Goal: Information Seeking & Learning: Learn about a topic

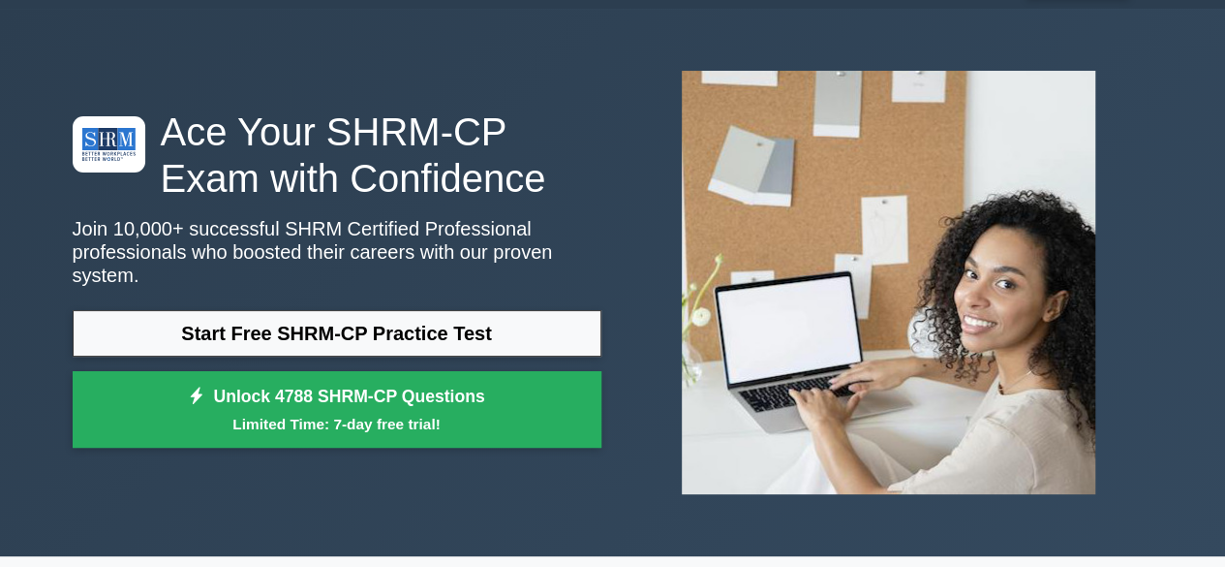
scroll to position [56, 0]
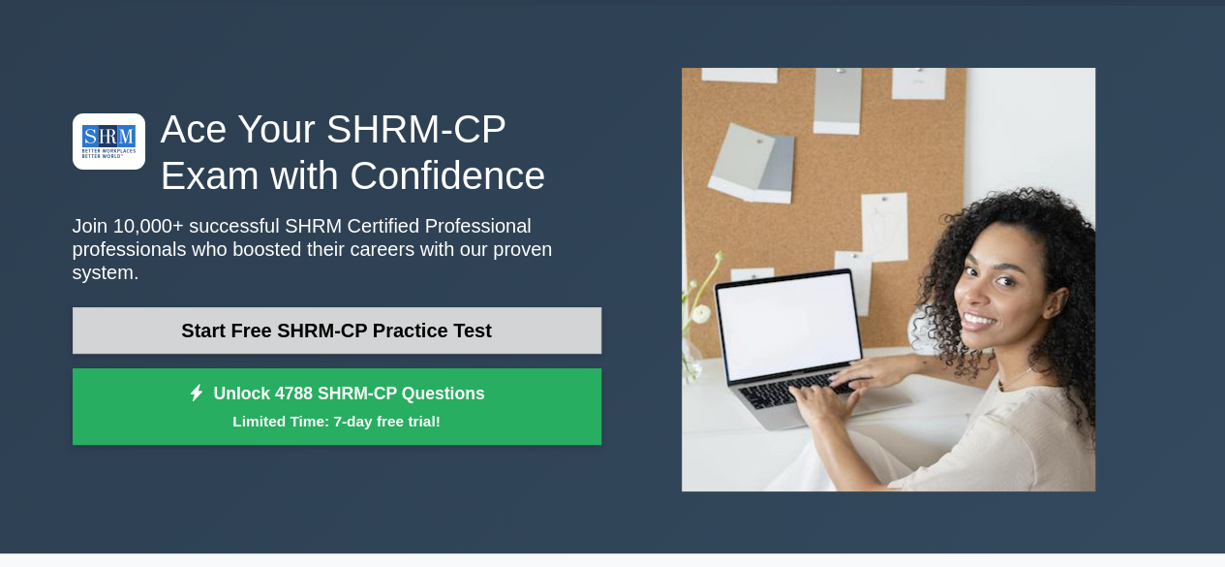
click at [351, 311] on link "Start Free SHRM-CP Practice Test" at bounding box center [337, 330] width 529 height 46
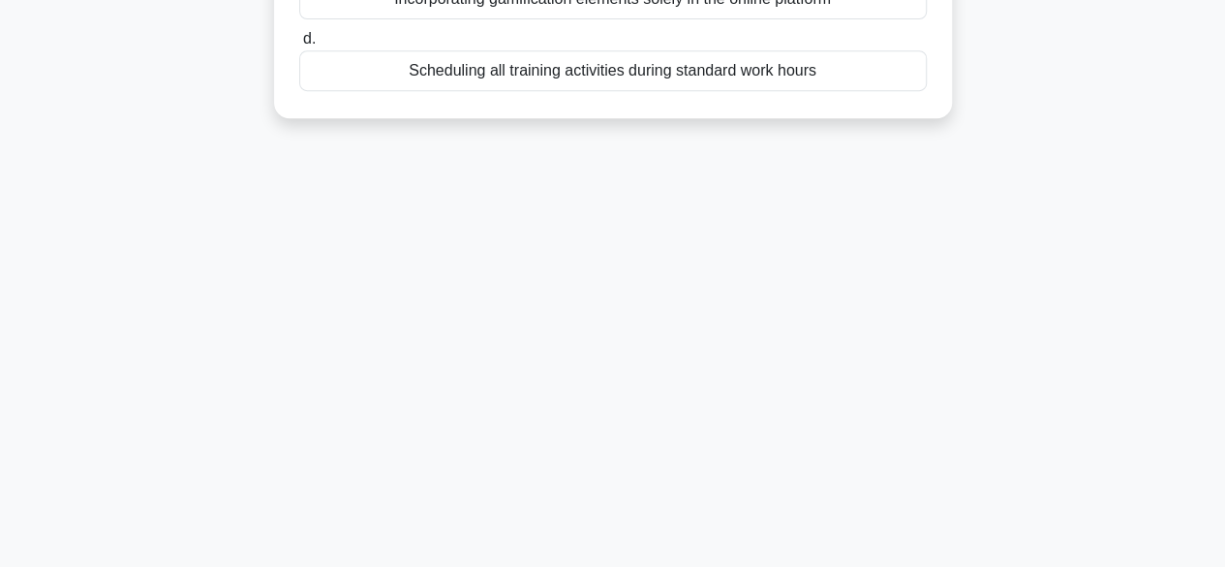
scroll to position [479, 0]
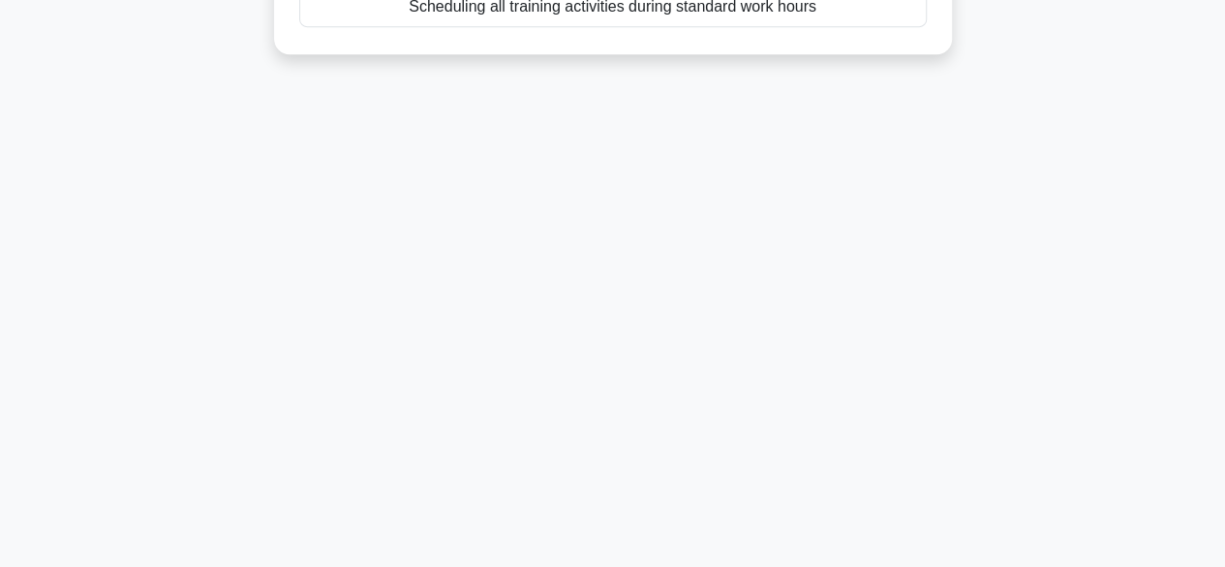
click at [739, 457] on div "9:33 Stop SHRM-CP Beginner 1/10 In a blended learning HR training program, whic…" at bounding box center [613, 74] width 1104 height 969
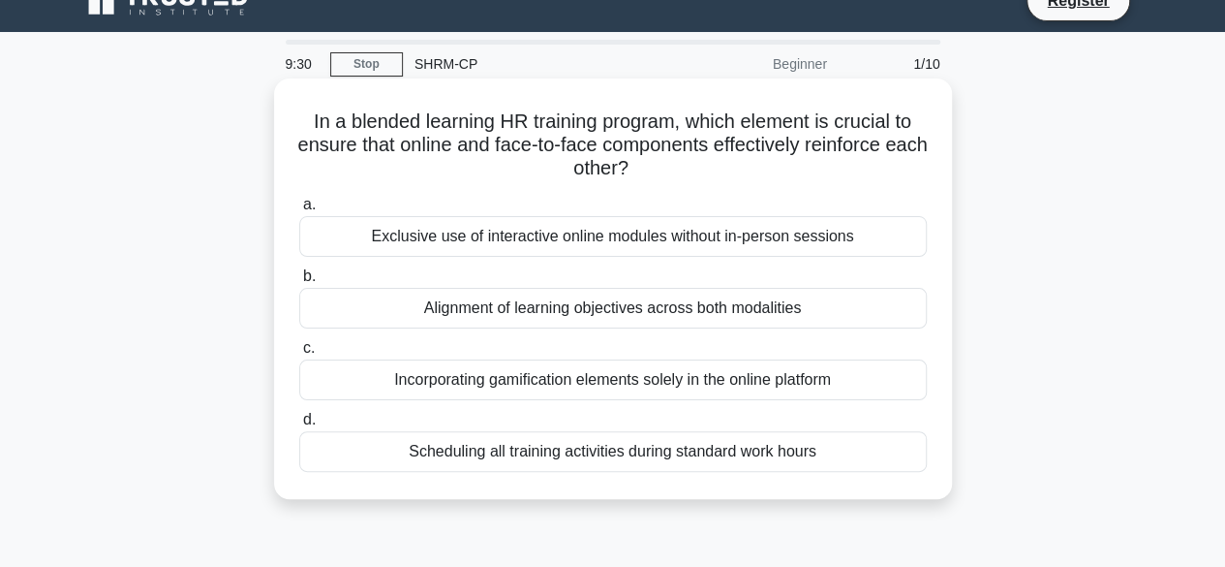
scroll to position [29, 0]
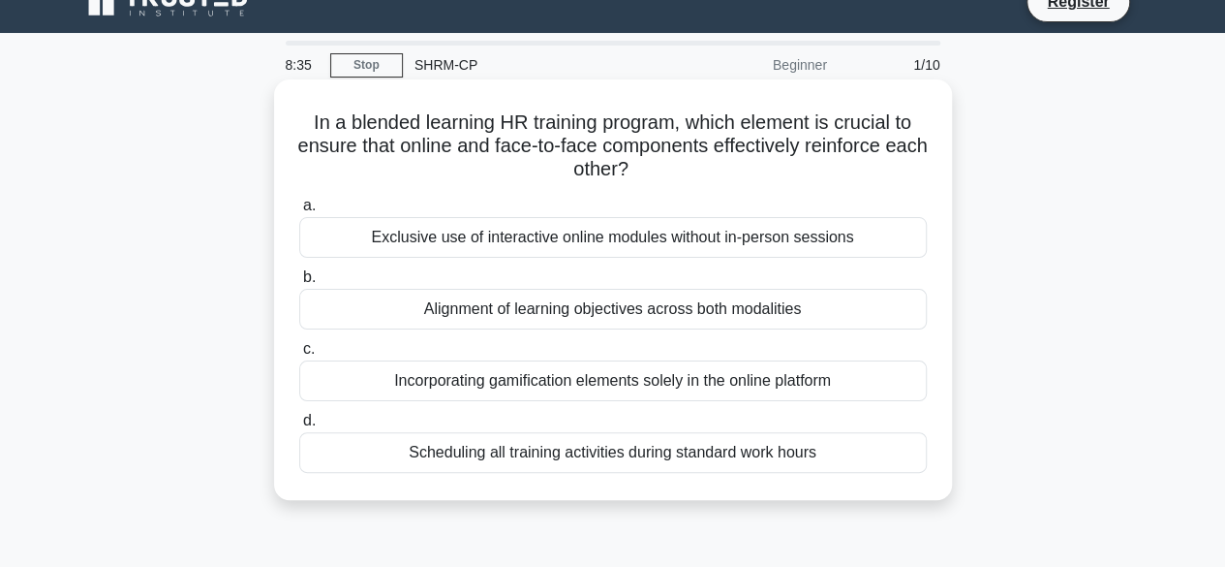
click at [591, 315] on div "Alignment of learning objectives across both modalities" at bounding box center [613, 309] width 628 height 41
click at [299, 284] on input "b. Alignment of learning objectives across both modalities" at bounding box center [299, 277] width 0 height 13
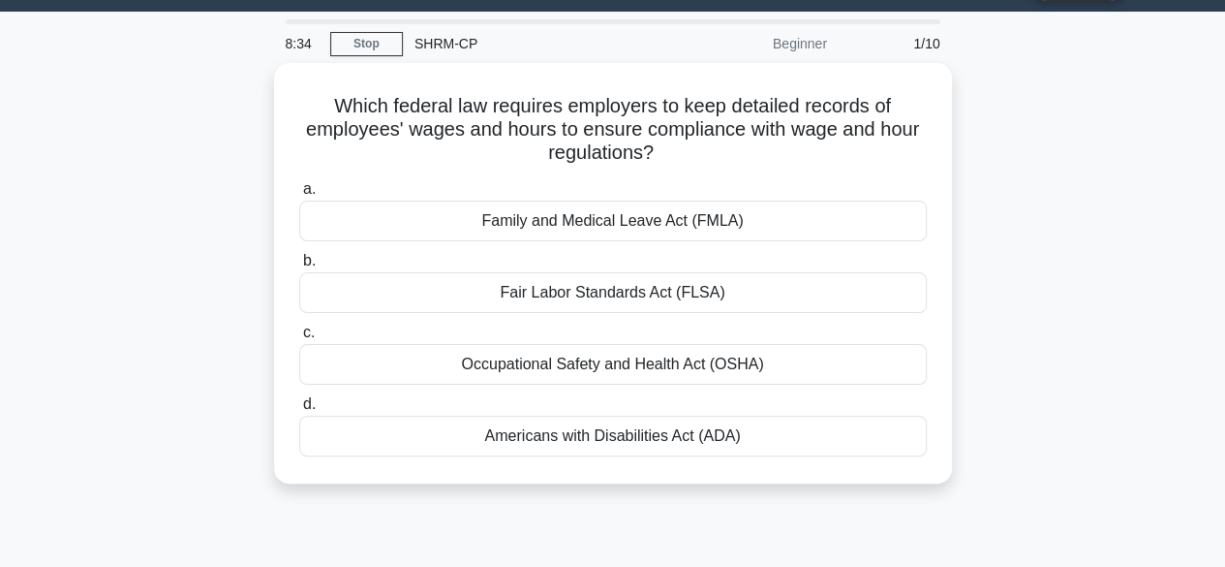
scroll to position [0, 0]
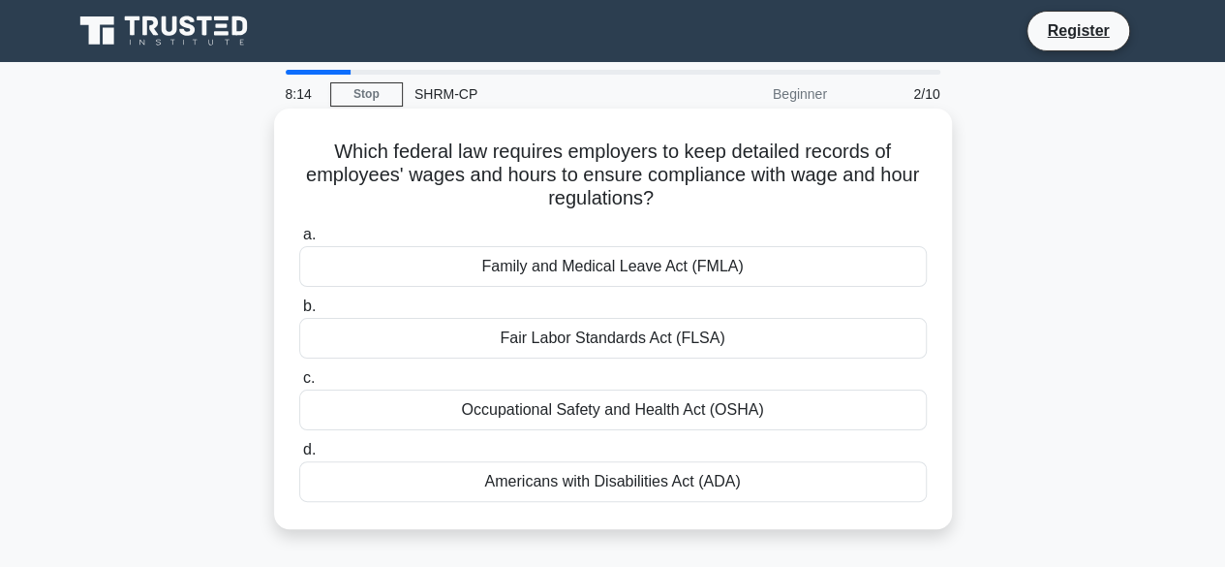
click at [546, 344] on div "Fair Labor Standards Act (FLSA)" at bounding box center [613, 338] width 628 height 41
click at [299, 313] on input "b. Fair Labor Standards Act (FLSA)" at bounding box center [299, 306] width 0 height 13
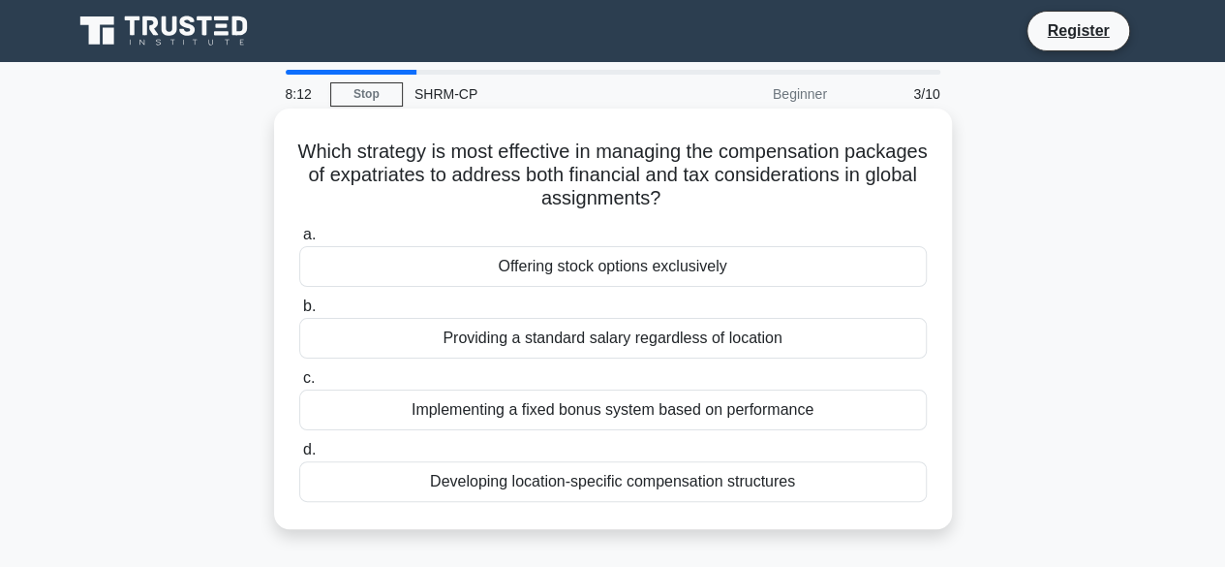
click at [585, 171] on h5 "Which strategy is most effective in managing the compensation packages of expat…" at bounding box center [613, 175] width 632 height 72
click at [615, 484] on div "Developing location-specific compensation structures" at bounding box center [613, 481] width 628 height 41
click at [299, 456] on input "d. Developing location-specific compensation structures" at bounding box center [299, 450] width 0 height 13
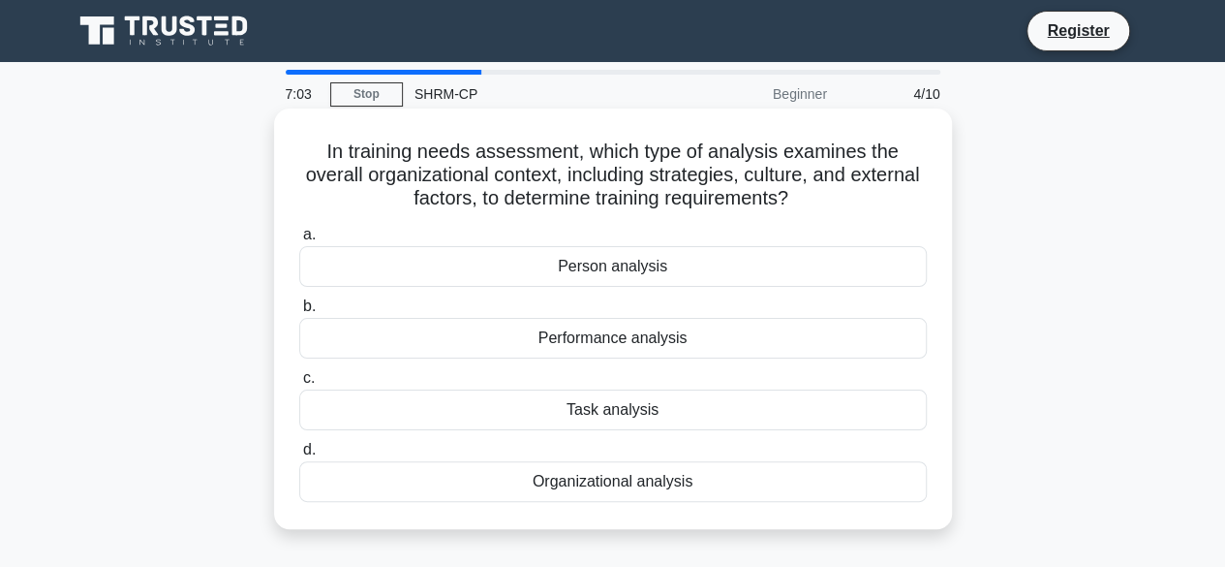
click at [642, 487] on div "Organizational analysis" at bounding box center [613, 481] width 628 height 41
click at [299, 456] on input "d. Organizational analysis" at bounding box center [299, 450] width 0 height 13
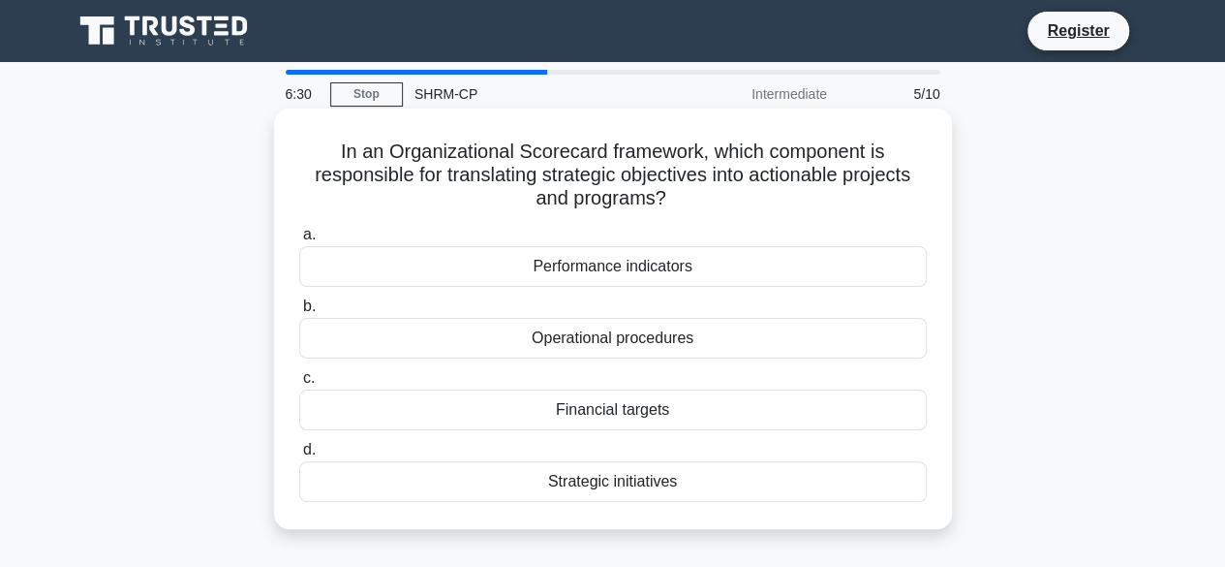
click at [621, 481] on div "Strategic initiatives" at bounding box center [613, 481] width 628 height 41
click at [299, 456] on input "d. Strategic initiatives" at bounding box center [299, 450] width 0 height 13
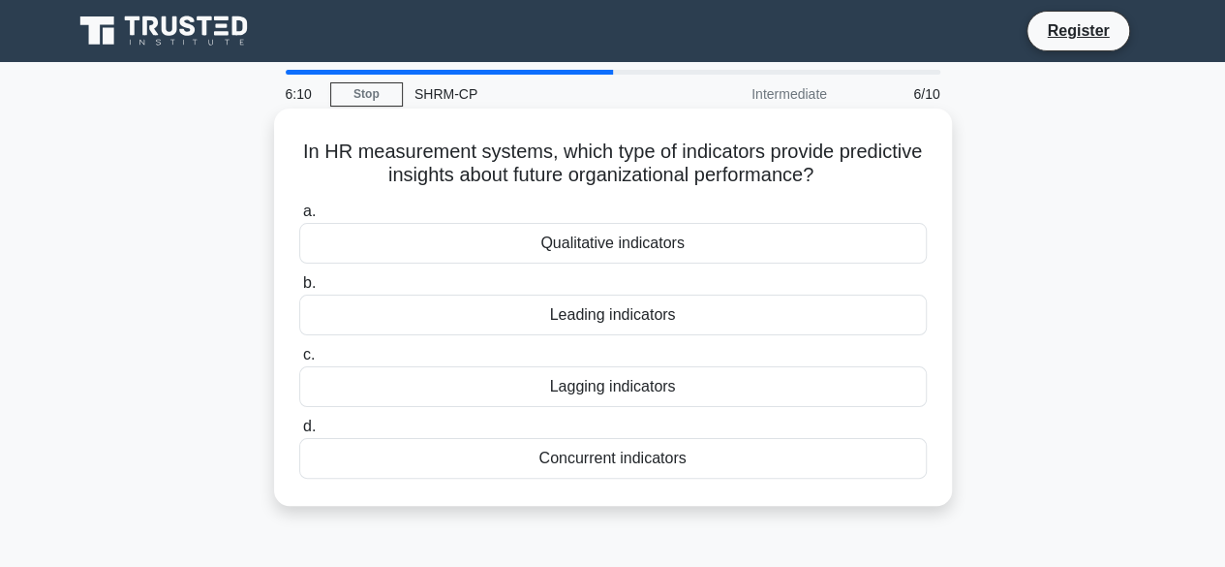
click at [631, 321] on div "Leading indicators" at bounding box center [613, 314] width 628 height 41
click at [299, 290] on input "b. Leading indicators" at bounding box center [299, 283] width 0 height 13
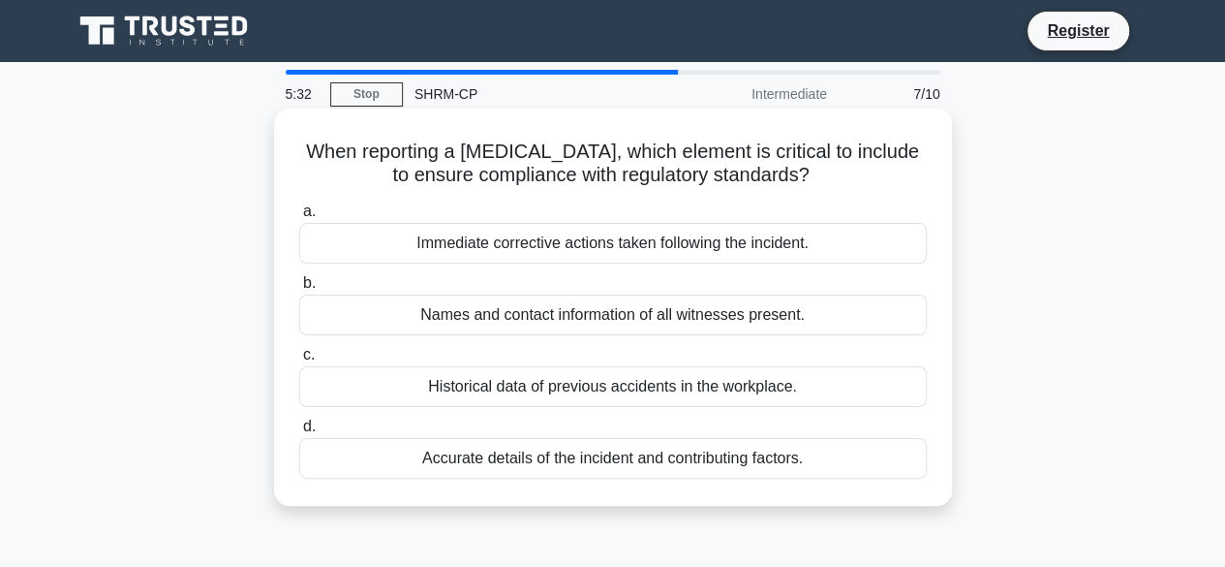
click at [693, 452] on div "Accurate details of the incident and contributing factors." at bounding box center [613, 458] width 628 height 41
click at [299, 433] on input "d. Accurate details of the incident and contributing factors." at bounding box center [299, 426] width 0 height 13
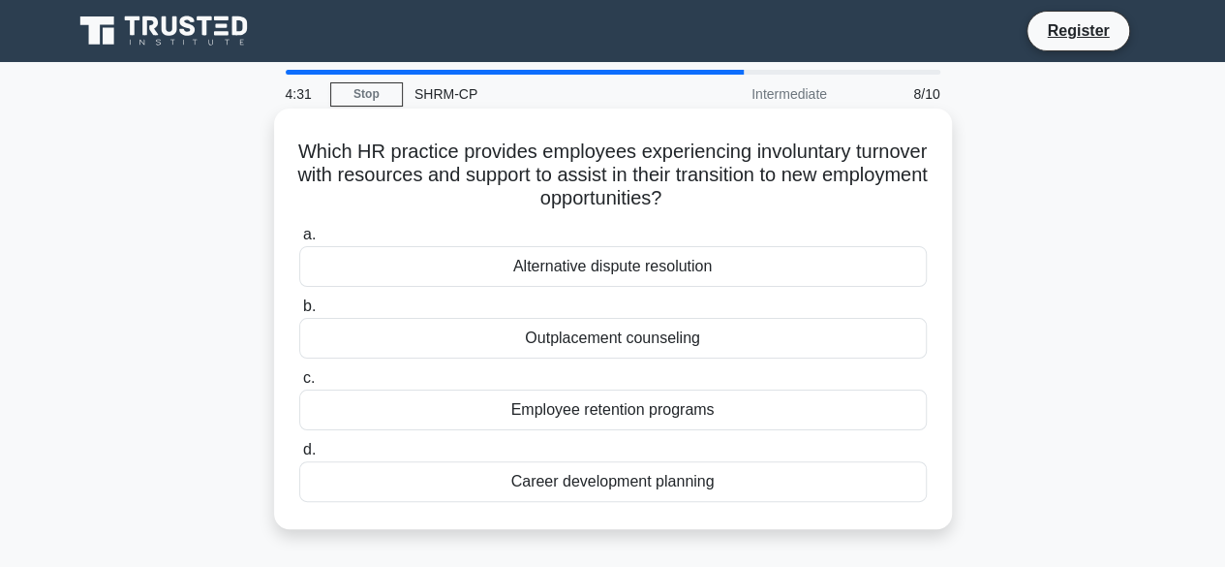
click at [614, 346] on div "Outplacement counseling" at bounding box center [613, 338] width 628 height 41
click at [299, 313] on input "b. Outplacement counseling" at bounding box center [299, 306] width 0 height 13
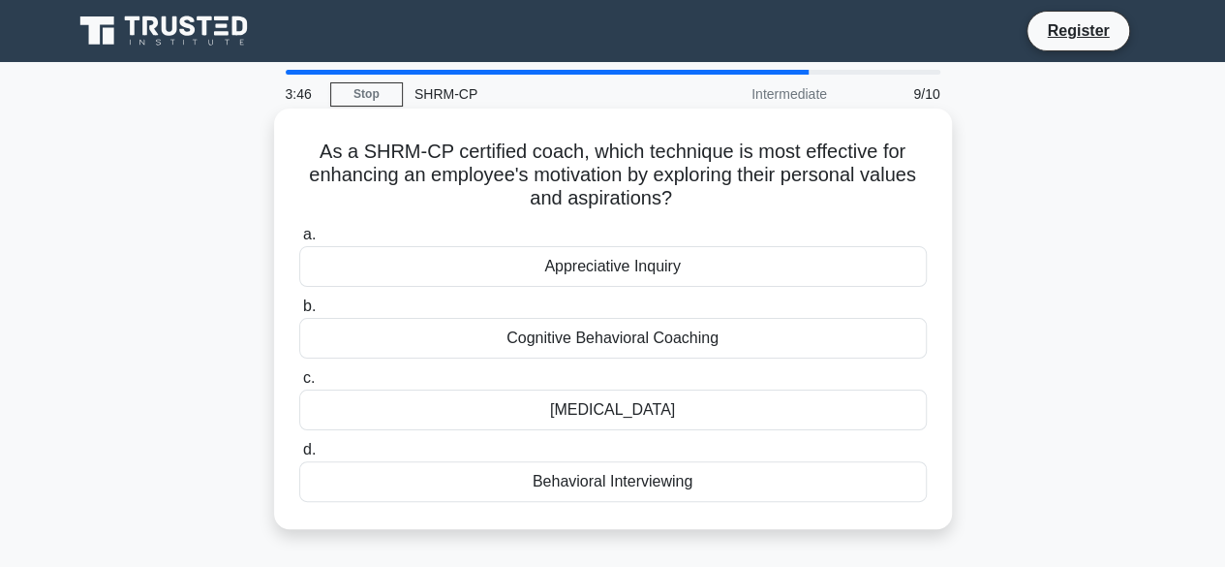
click at [636, 338] on div "Cognitive Behavioral Coaching" at bounding box center [613, 338] width 628 height 41
click at [299, 313] on input "b. Cognitive Behavioral Coaching" at bounding box center [299, 306] width 0 height 13
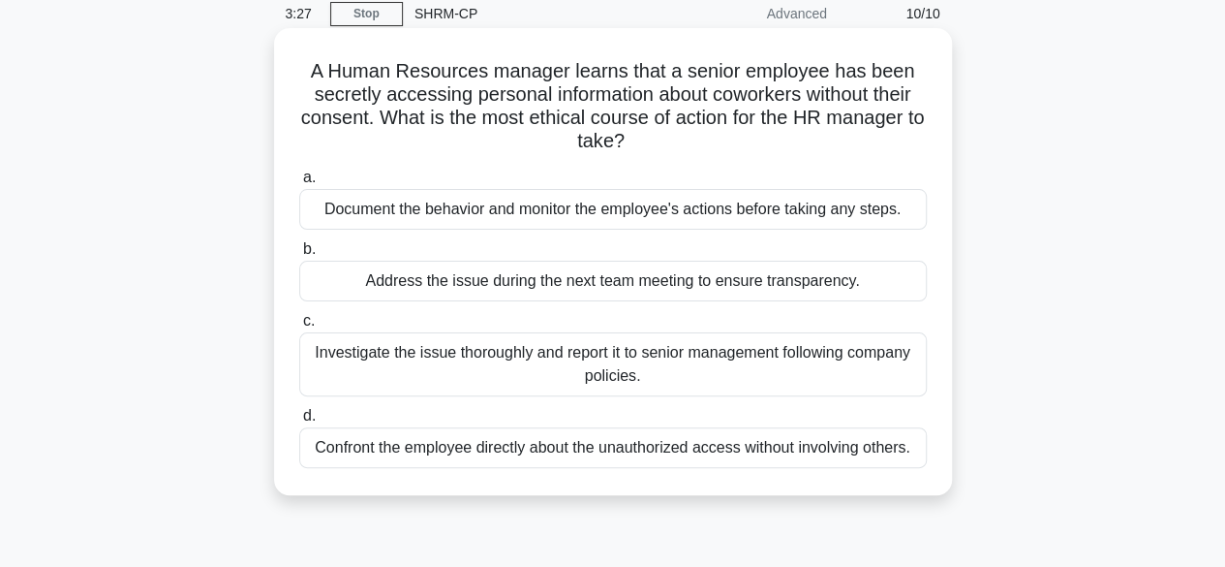
scroll to position [81, 0]
click at [629, 444] on div "Confront the employee directly about the unauthorized access without involving …" at bounding box center [613, 446] width 628 height 41
click at [299, 421] on input "d. Confront the employee directly about the unauthorized access without involvi…" at bounding box center [299, 415] width 0 height 13
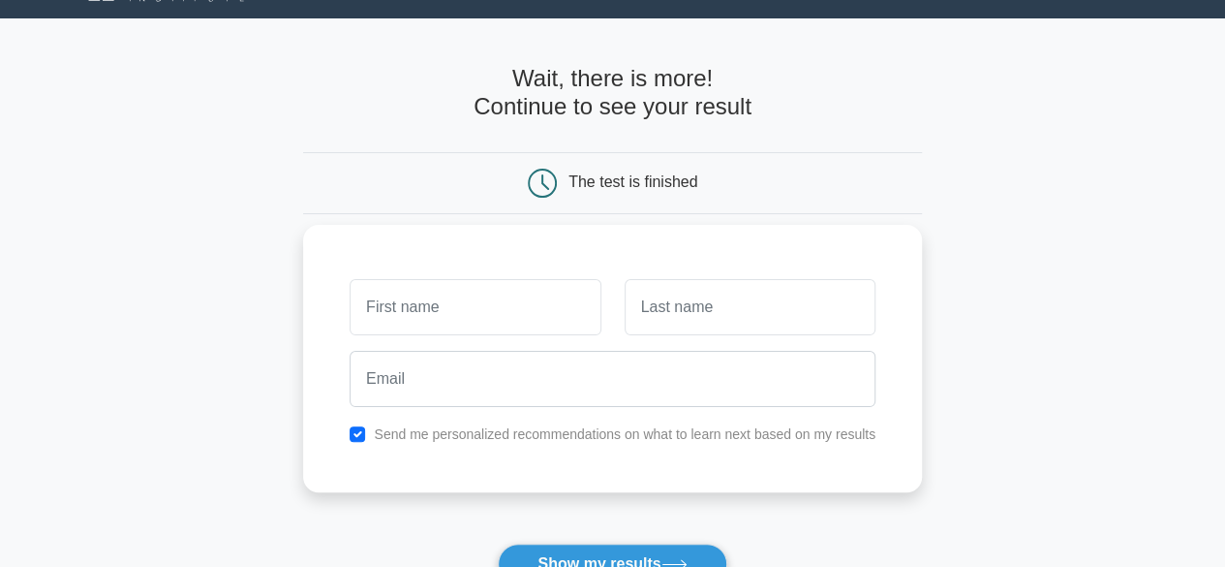
scroll to position [46, 0]
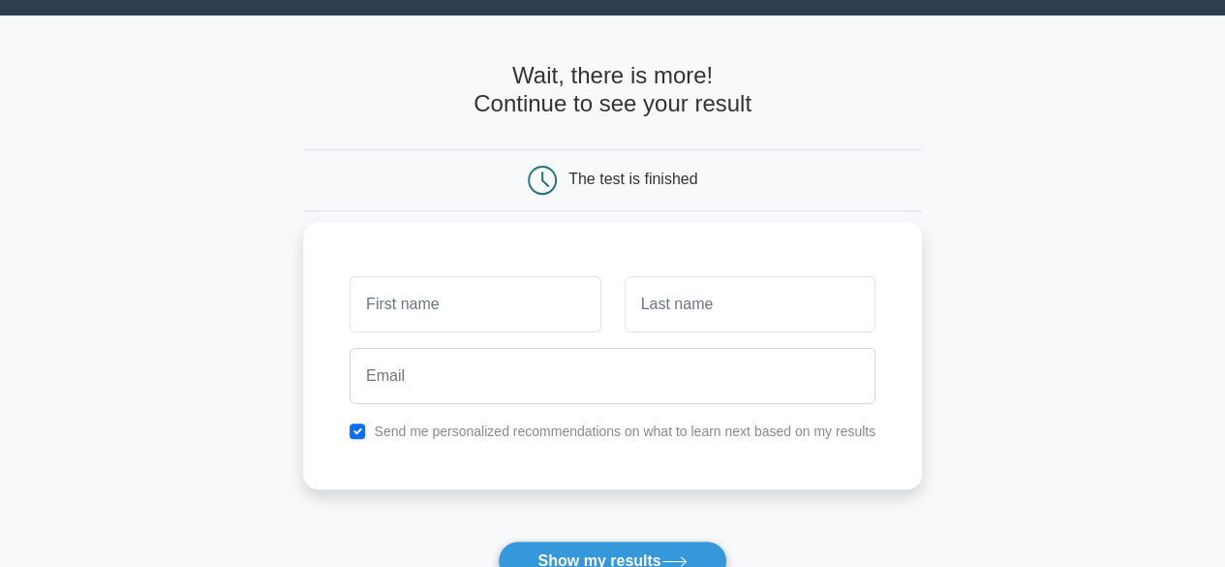
click at [488, 308] on input "text" at bounding box center [475, 304] width 251 height 56
type input "Ri"
click at [740, 323] on input "text" at bounding box center [750, 304] width 251 height 56
type input "J"
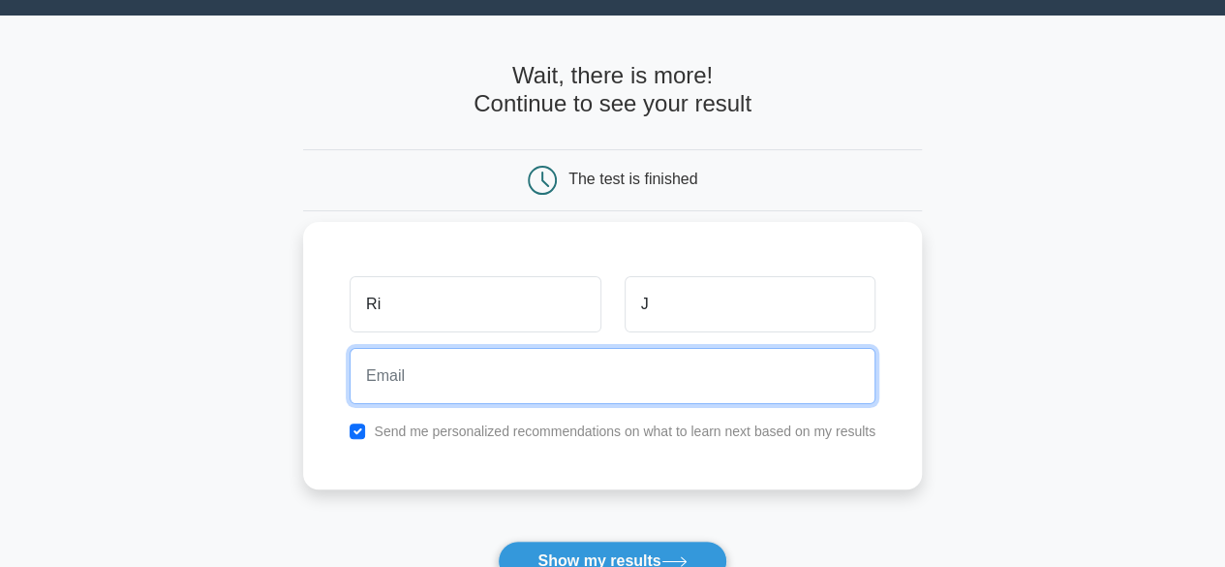
click at [478, 374] on input "email" at bounding box center [613, 376] width 526 height 56
type input "coolrishi.johri@gmail.com"
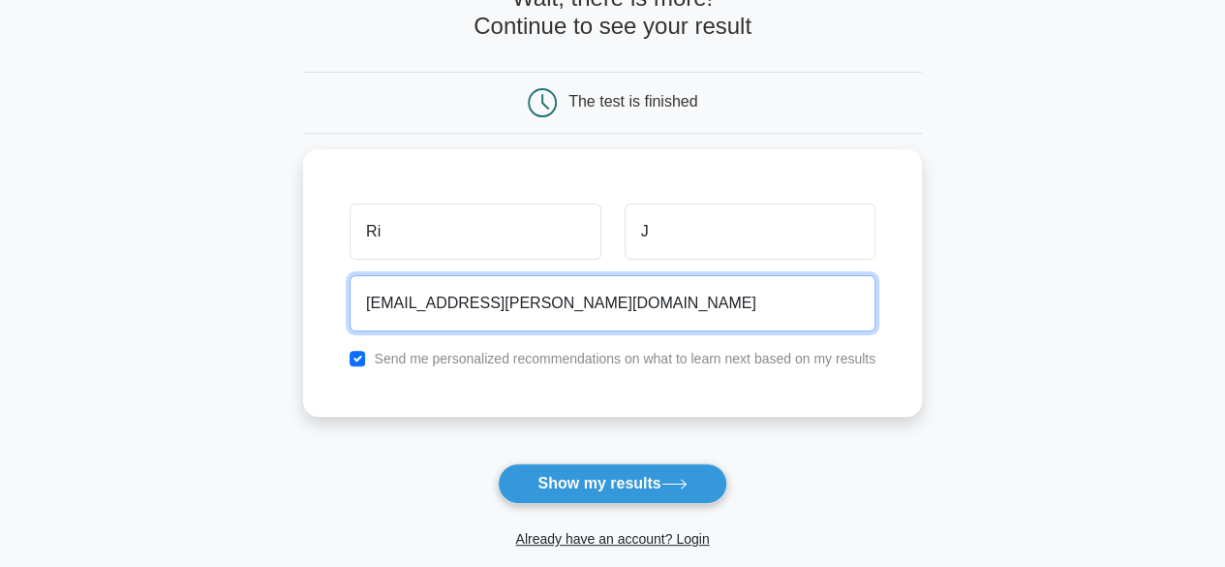
scroll to position [126, 0]
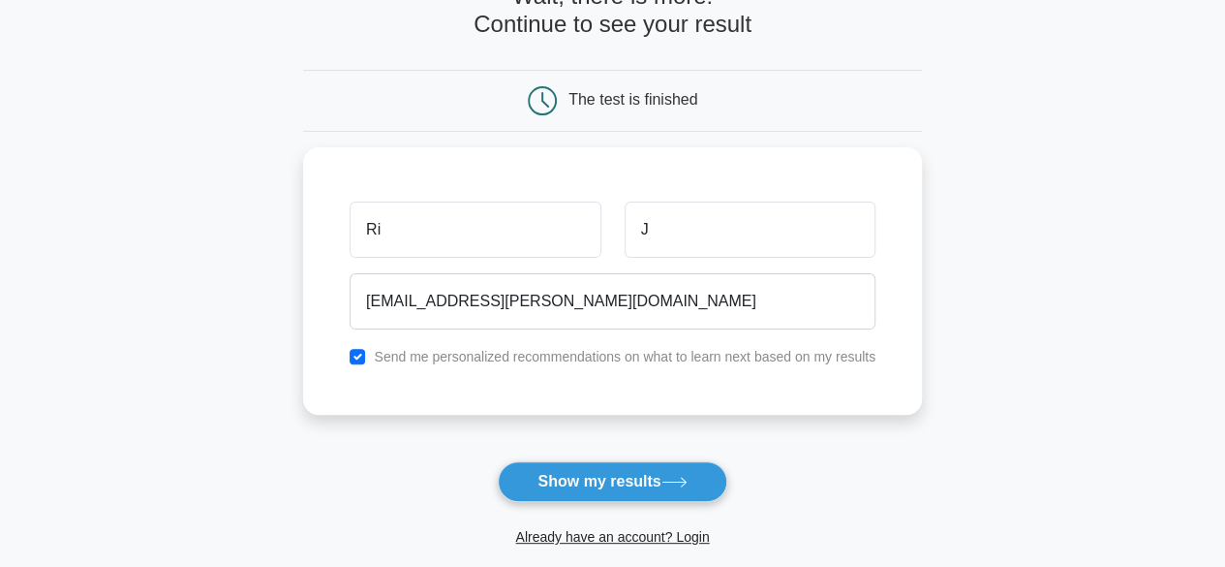
click at [593, 495] on button "Show my results" at bounding box center [612, 481] width 229 height 41
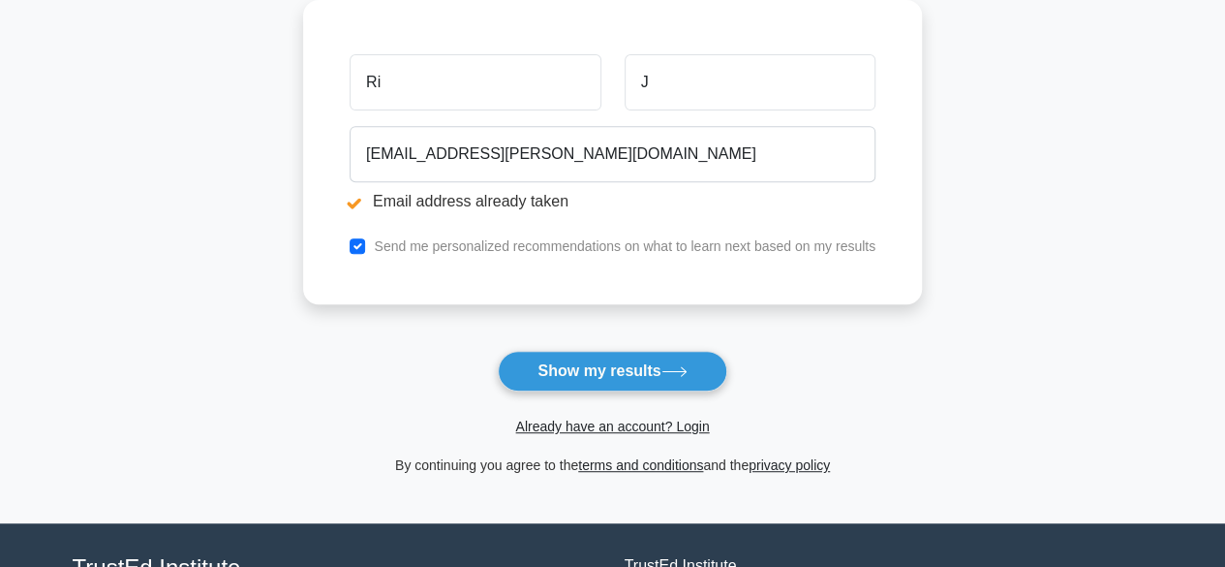
scroll to position [331, 0]
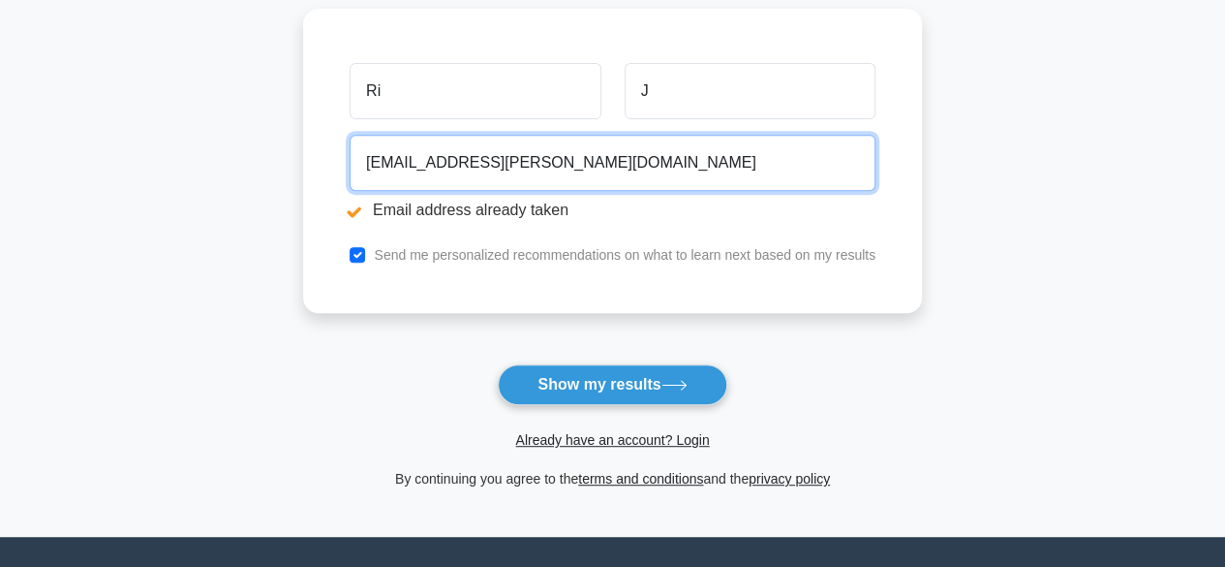
click at [622, 155] on input "coolrishi.johri@gmail.com" at bounding box center [613, 163] width 526 height 56
type input "c"
type input "surbhisaxena1212@gmail.com"
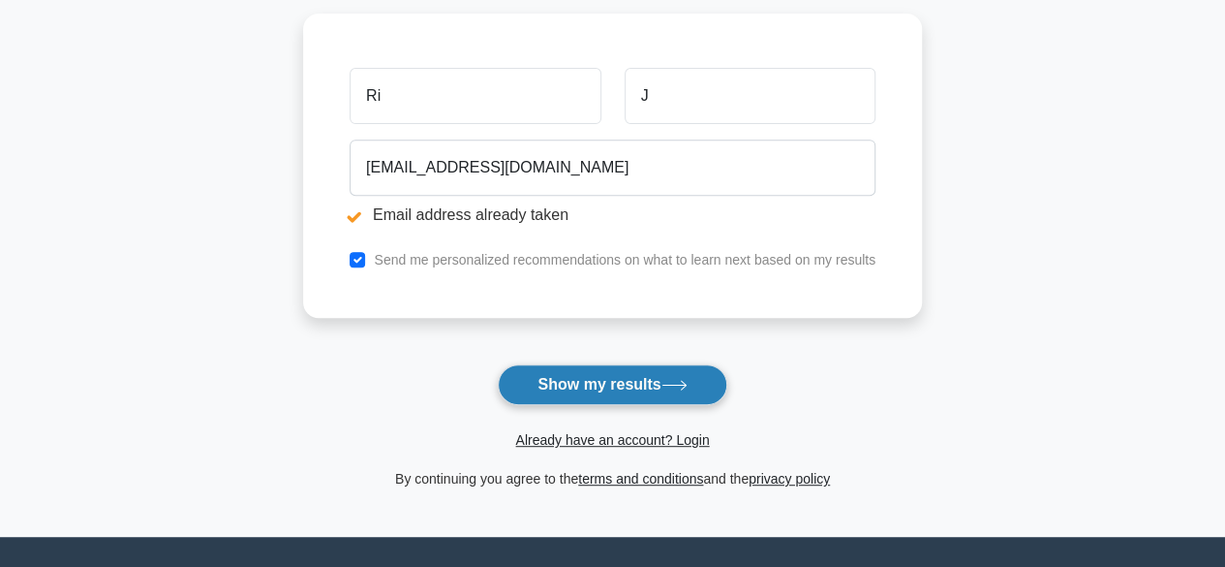
click at [571, 378] on button "Show my results" at bounding box center [612, 384] width 229 height 41
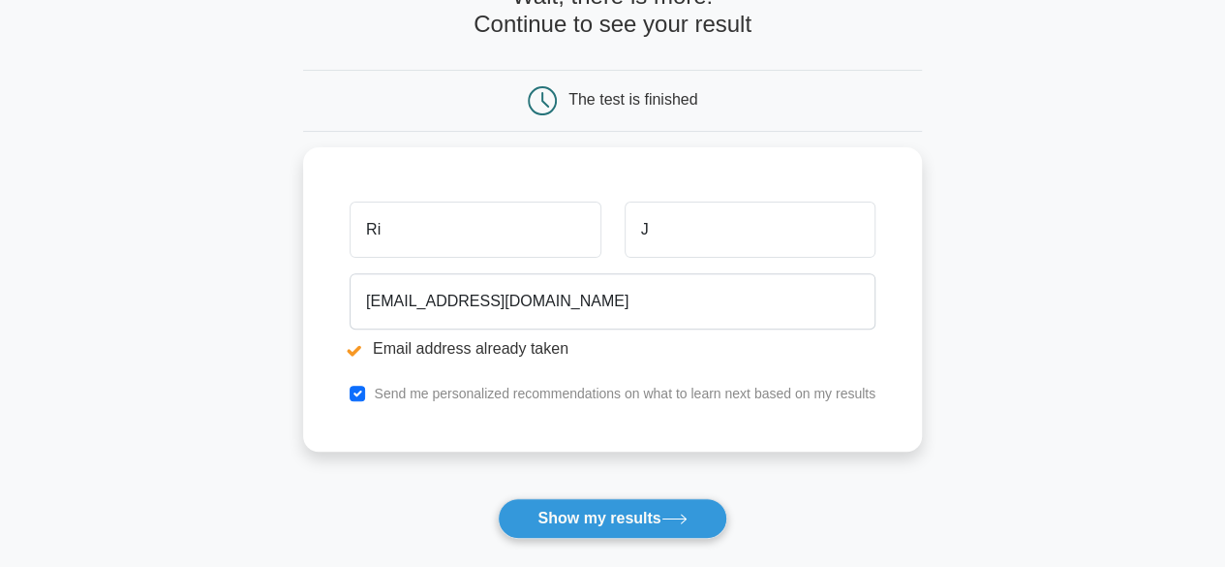
scroll to position [203, 0]
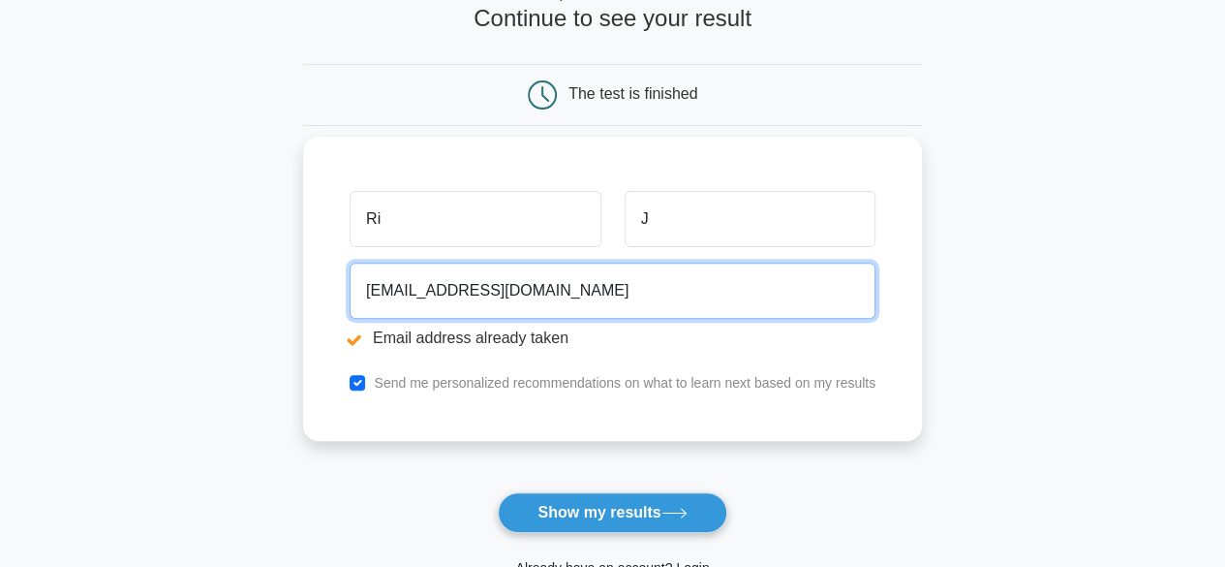
click at [591, 287] on input "[EMAIL_ADDRESS][DOMAIN_NAME]" at bounding box center [613, 290] width 526 height 56
type input "s"
click at [449, 291] on input "lead.hr.admin@gmail.com" at bounding box center [613, 290] width 526 height 56
click at [562, 290] on input "lead.hr.admn@gmail.com" at bounding box center [613, 290] width 526 height 56
type input "lead.hr.admn@gmail.com"
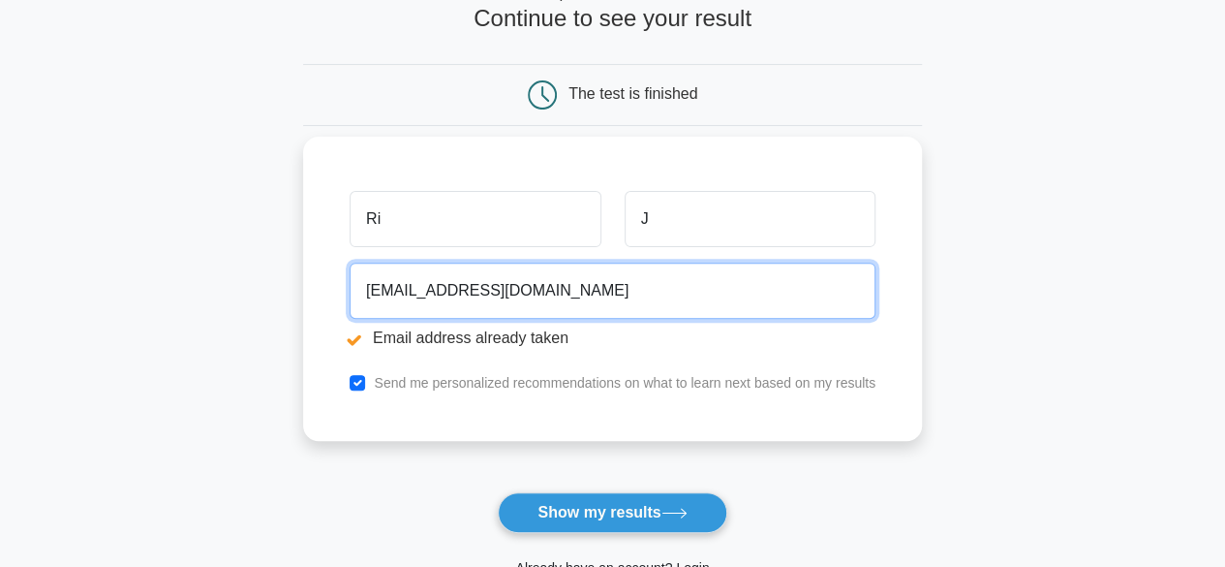
click at [498, 492] on button "Show my results" at bounding box center [612, 512] width 229 height 41
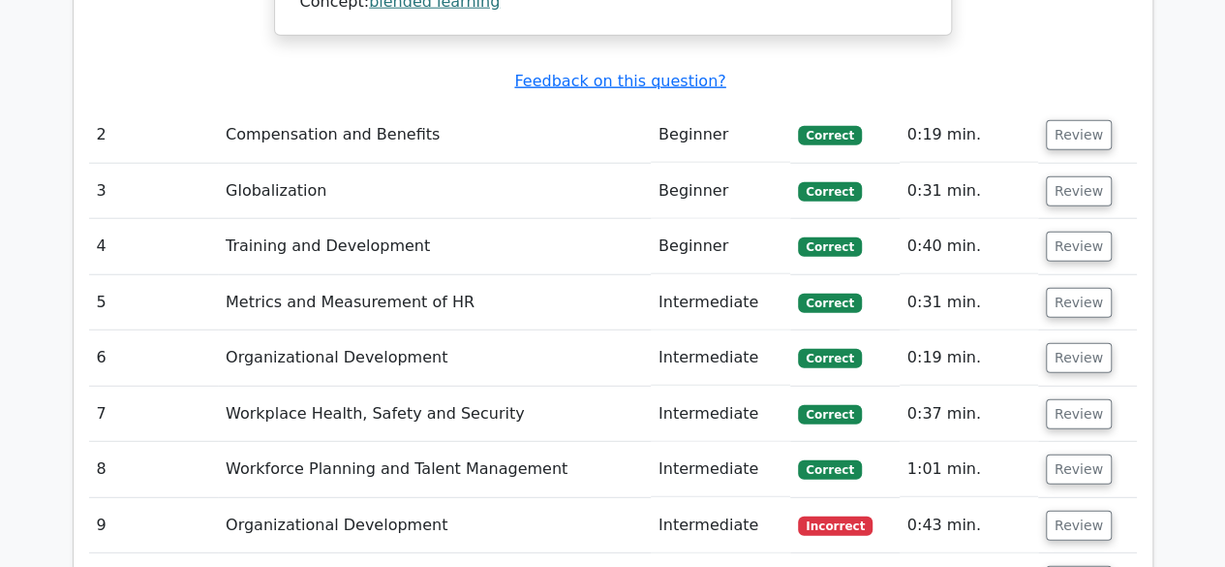
scroll to position [2439, 0]
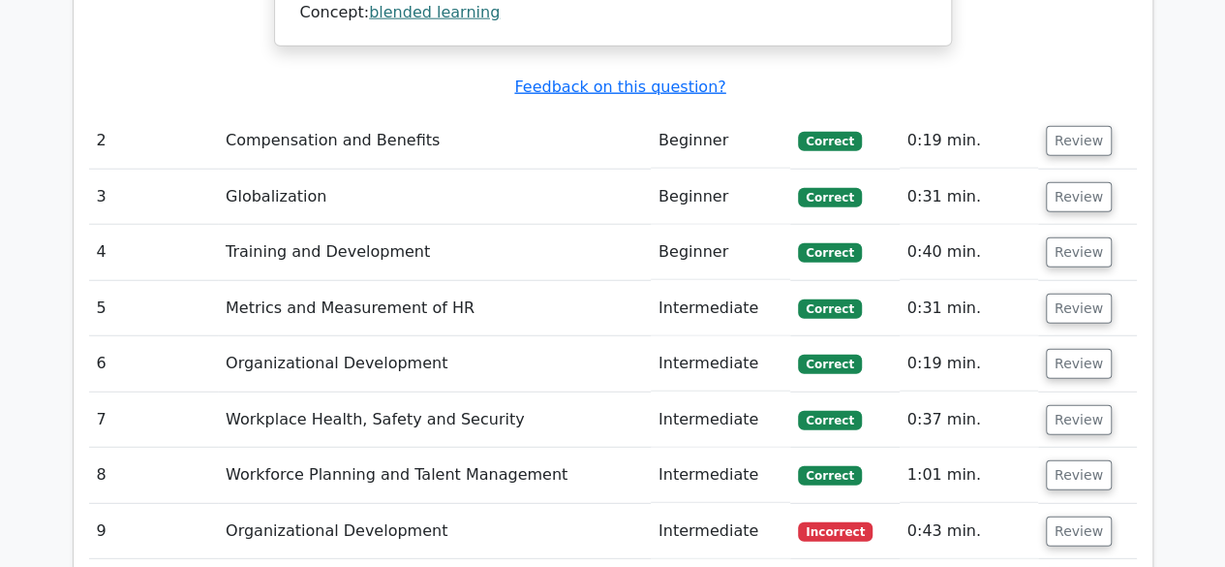
click at [301, 504] on td "Organizational Development" at bounding box center [434, 531] width 433 height 55
click at [1080, 516] on button "Review" at bounding box center [1079, 531] width 66 height 30
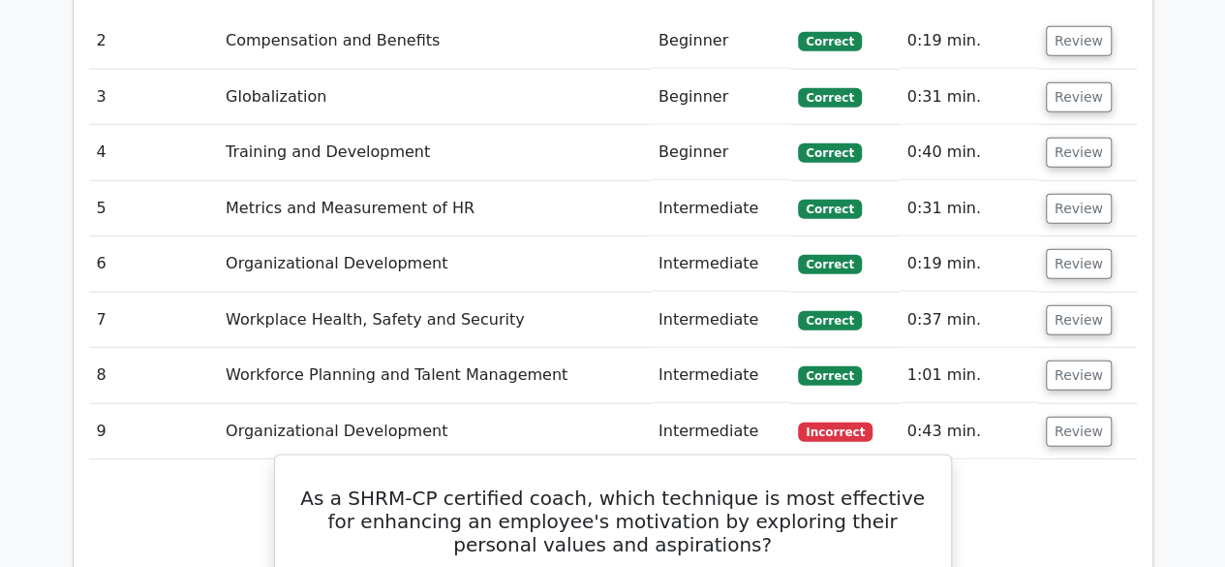
scroll to position [2523, 0]
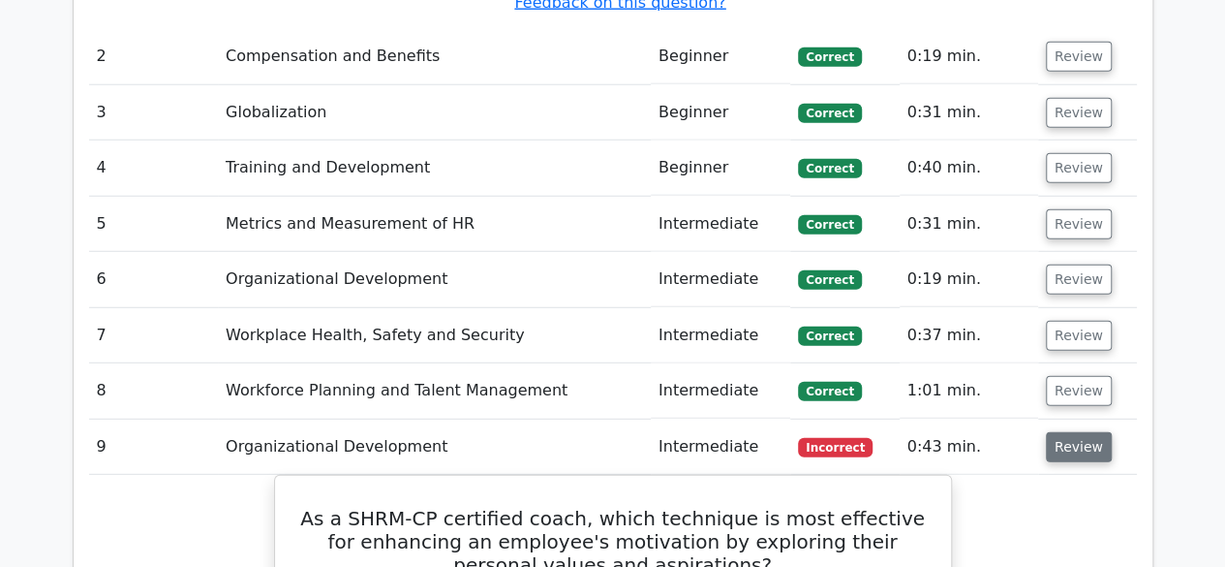
click at [1063, 432] on button "Review" at bounding box center [1079, 447] width 66 height 30
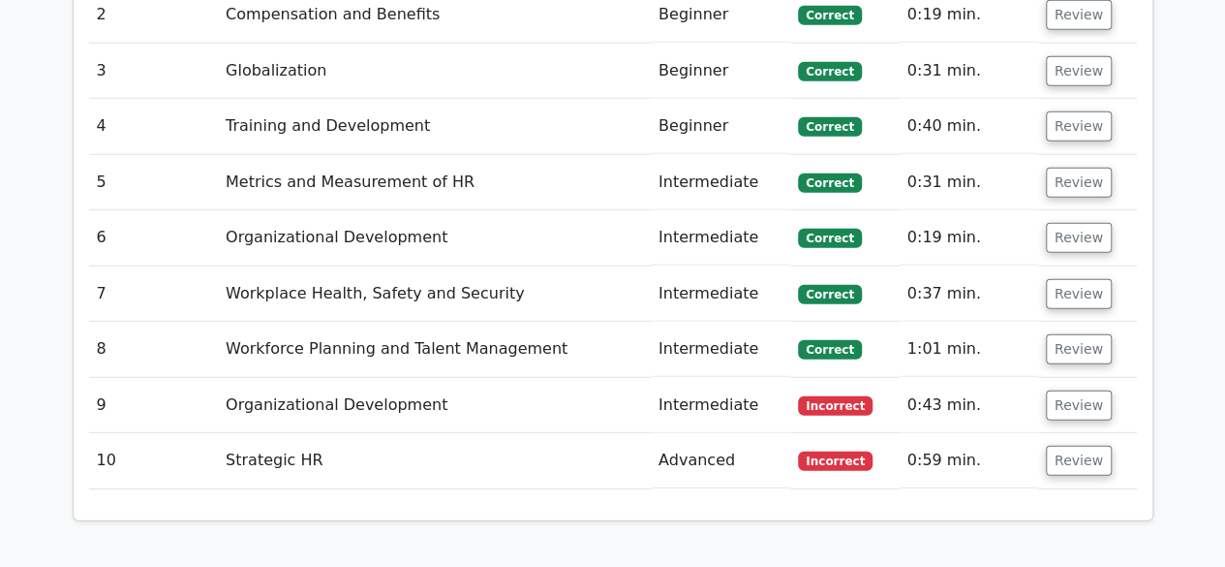
scroll to position [2563, 0]
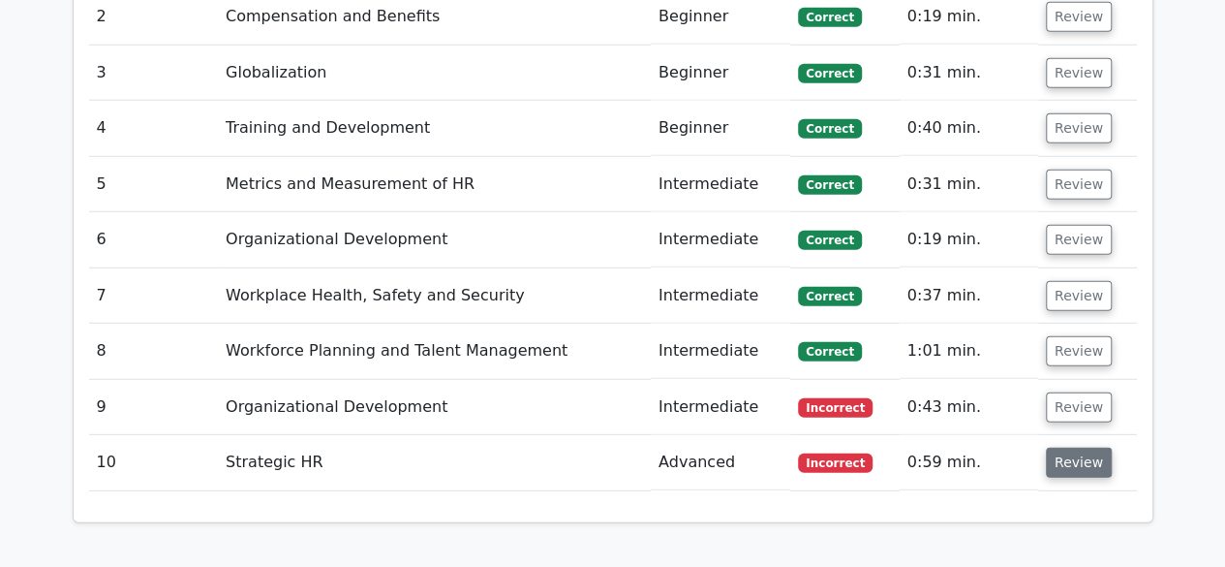
click at [1081, 447] on button "Review" at bounding box center [1079, 462] width 66 height 30
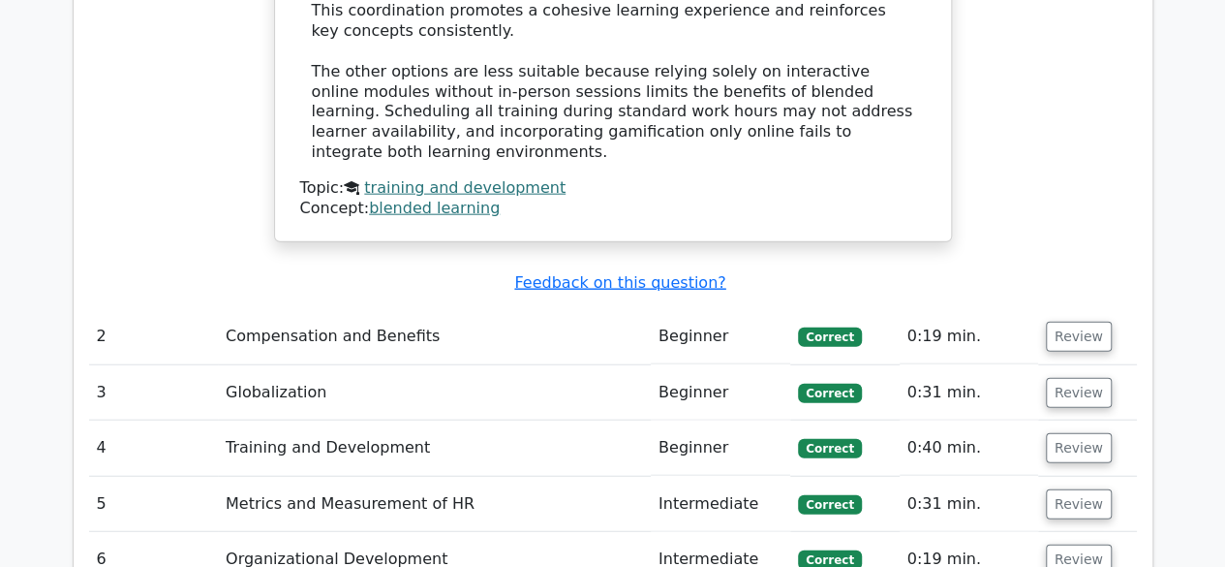
scroll to position [2243, 0]
click at [1082, 489] on button "Review" at bounding box center [1079, 504] width 66 height 30
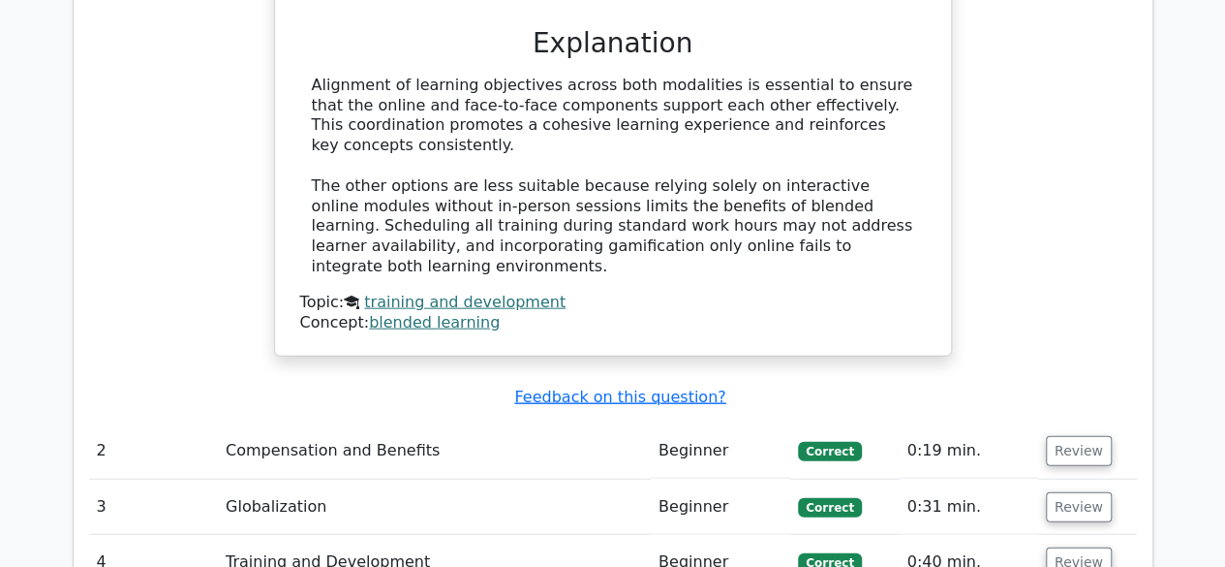
scroll to position [2131, 0]
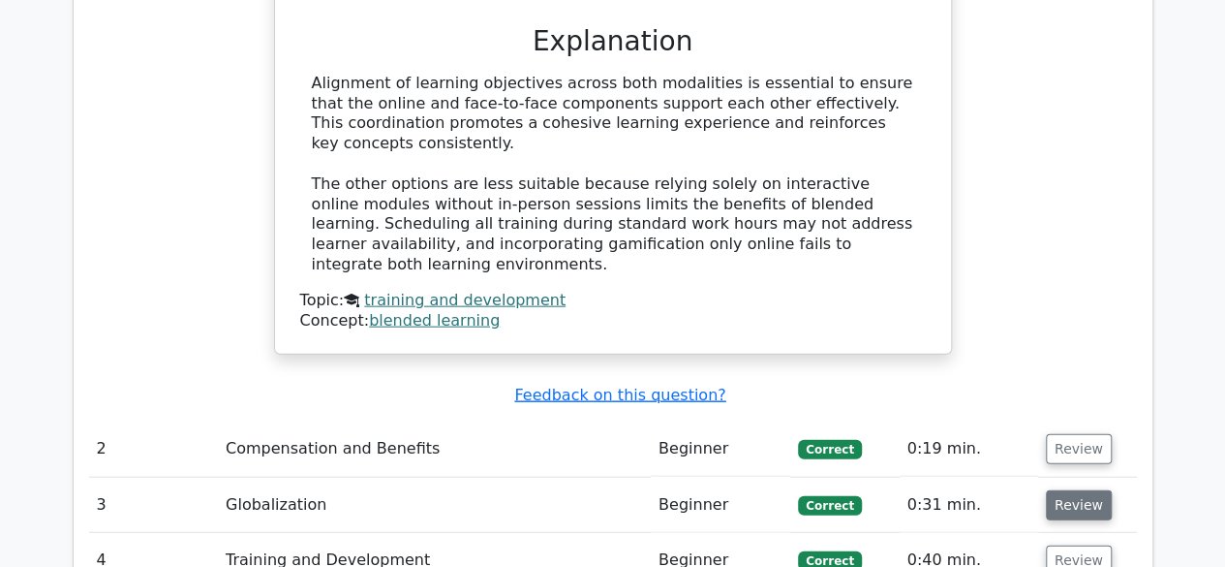
click at [1067, 490] on button "Review" at bounding box center [1079, 505] width 66 height 30
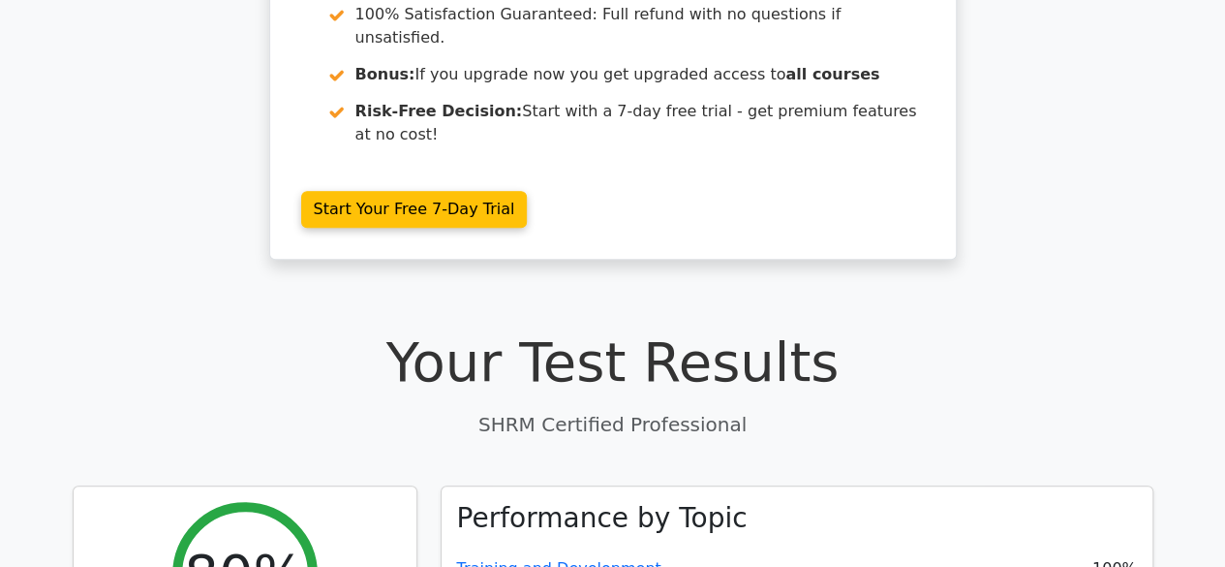
scroll to position [0, 0]
